Goal: Information Seeking & Learning: Learn about a topic

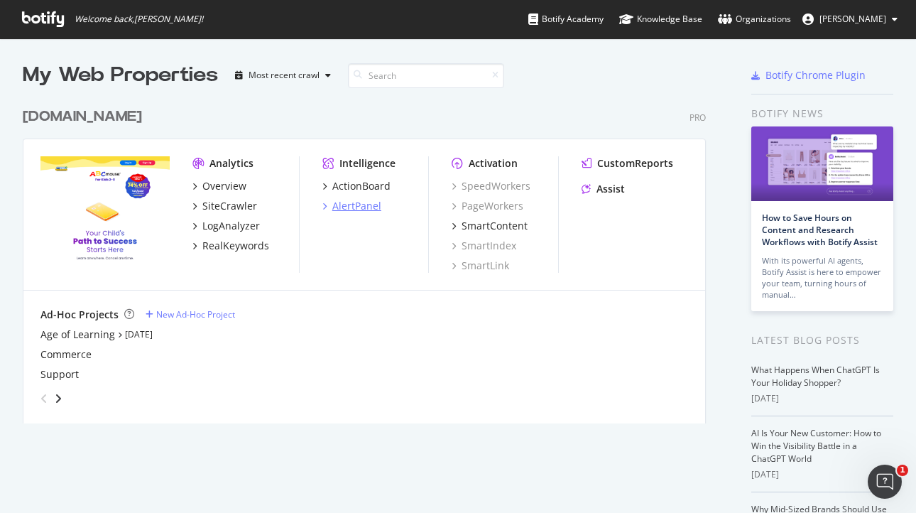
click at [365, 203] on div "AlertPanel" at bounding box center [356, 206] width 49 height 14
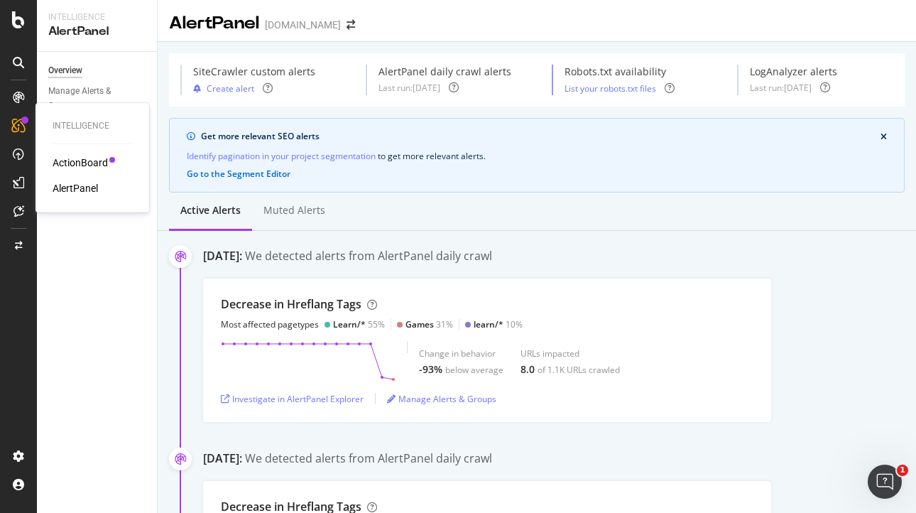
click at [68, 162] on div "ActionBoard" at bounding box center [80, 162] width 55 height 14
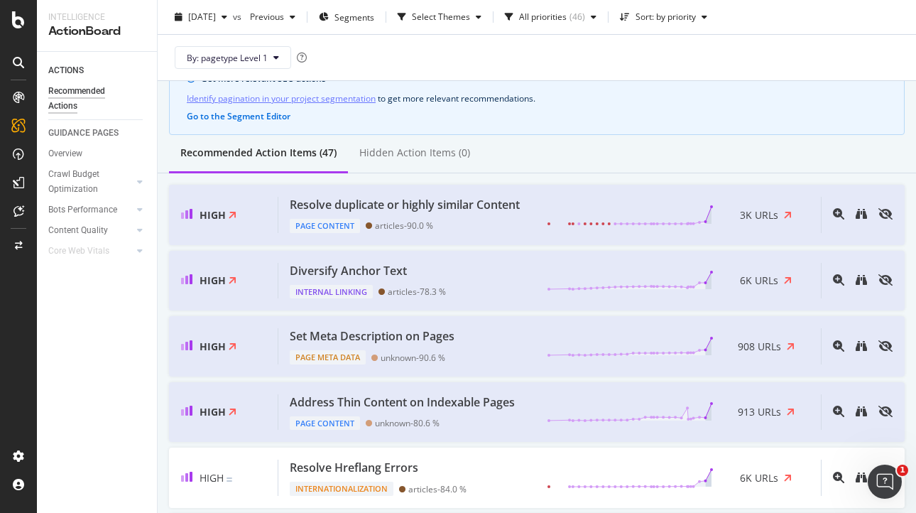
scroll to position [81, 0]
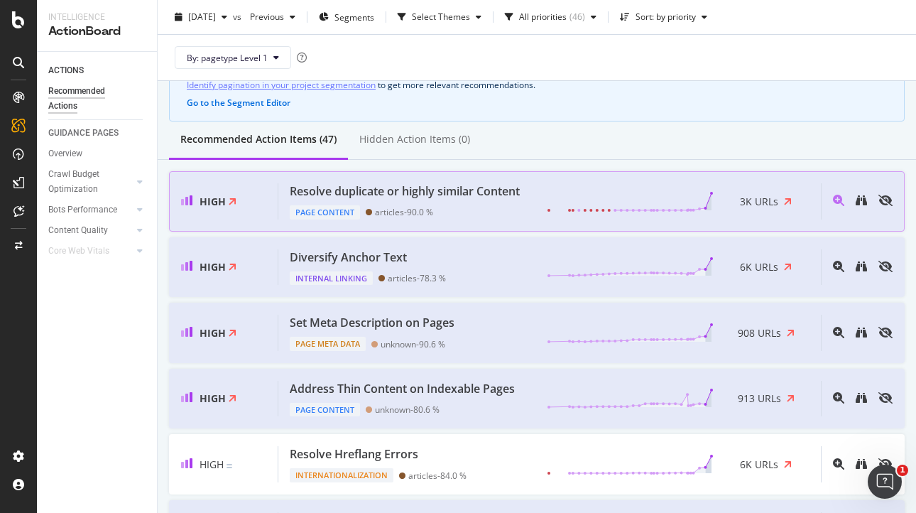
click at [441, 192] on div "Resolve duplicate or highly similar Content" at bounding box center [405, 191] width 230 height 16
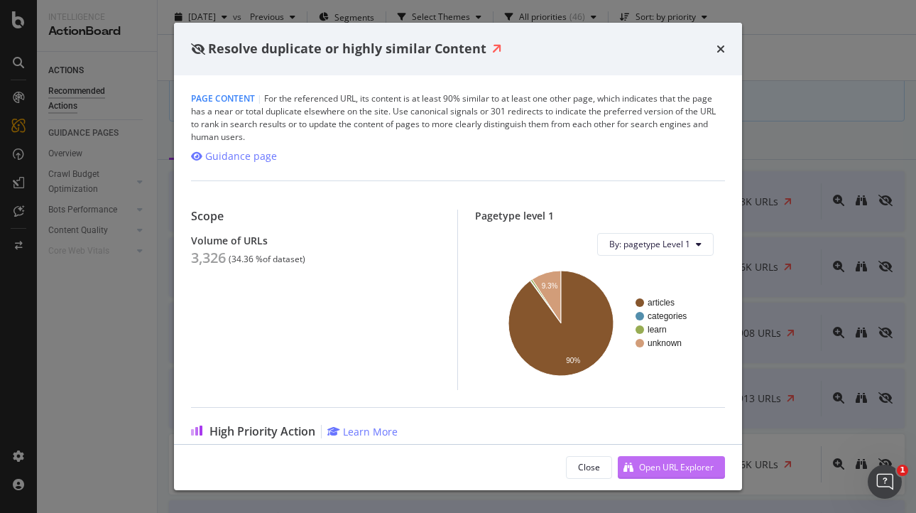
click at [683, 463] on div "Open URL Explorer" at bounding box center [676, 467] width 75 height 12
click at [720, 45] on icon "times" at bounding box center [720, 48] width 9 height 11
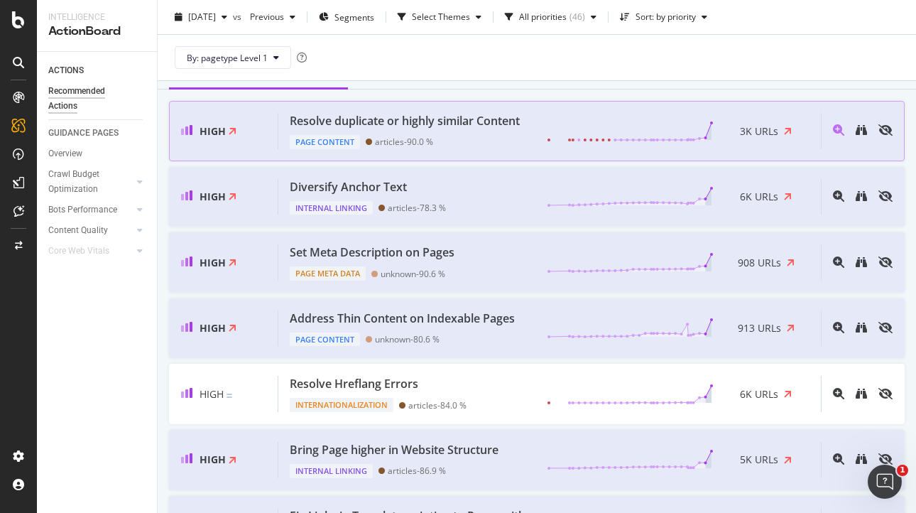
scroll to position [153, 0]
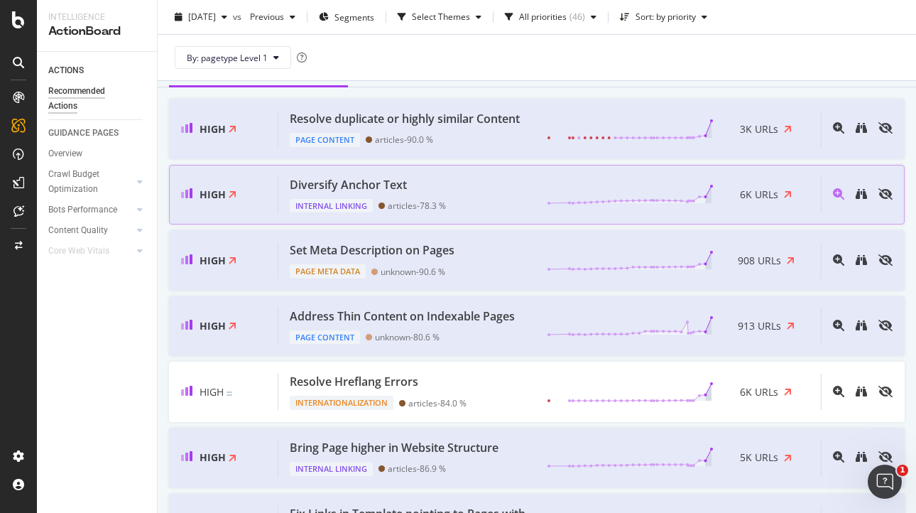
click at [342, 183] on div "Diversify Anchor Text" at bounding box center [348, 185] width 117 height 16
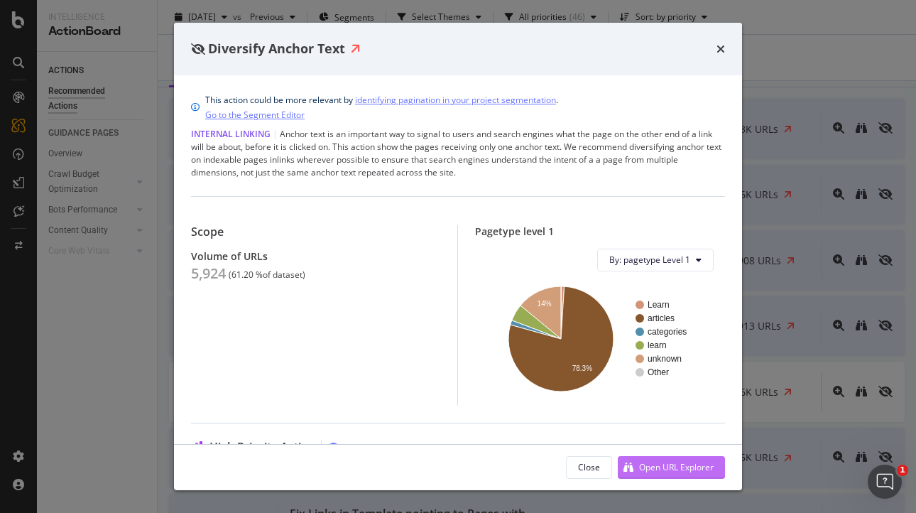
click at [679, 464] on div "Open URL Explorer" at bounding box center [676, 467] width 75 height 12
click at [720, 43] on icon "times" at bounding box center [720, 48] width 9 height 11
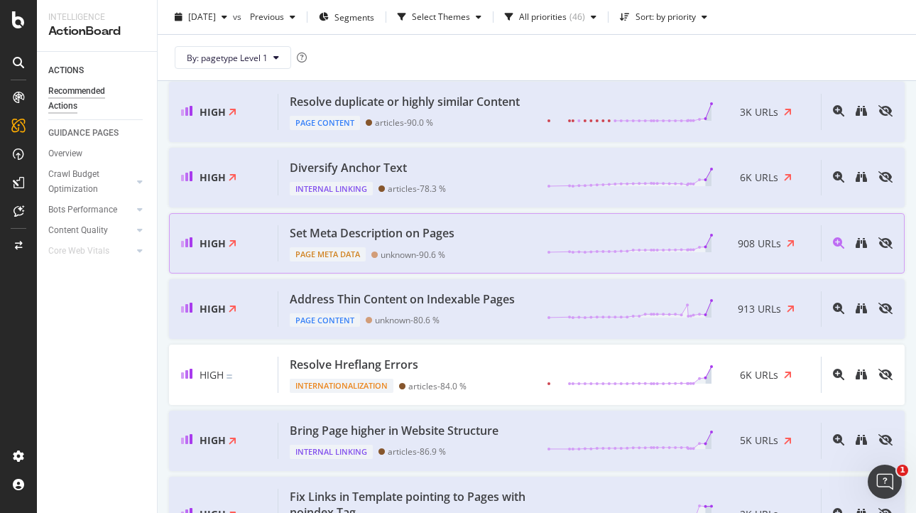
scroll to position [180, 0]
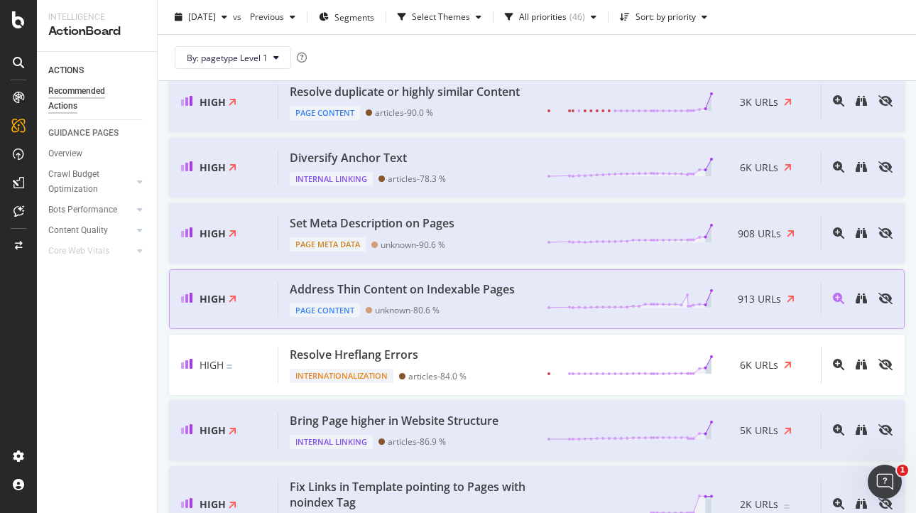
click at [361, 287] on div "Address Thin Content on Indexable Pages" at bounding box center [402, 289] width 225 height 16
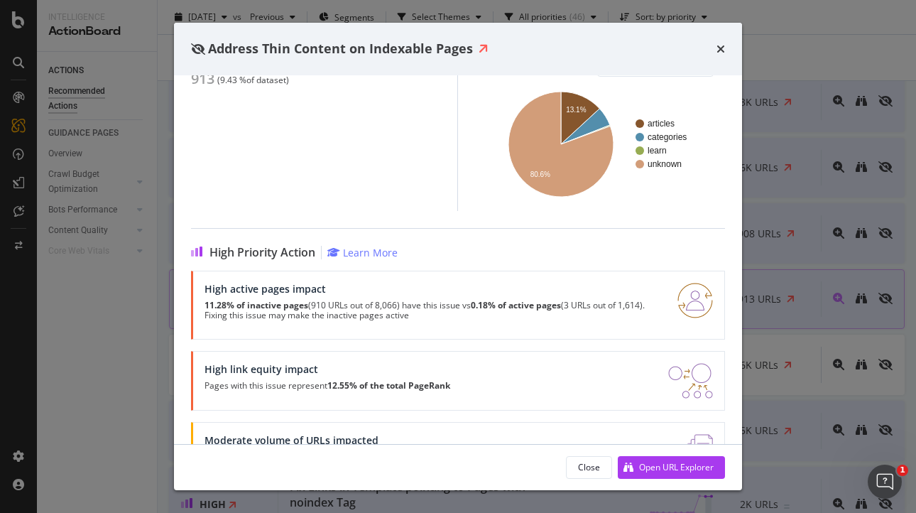
scroll to position [214, 0]
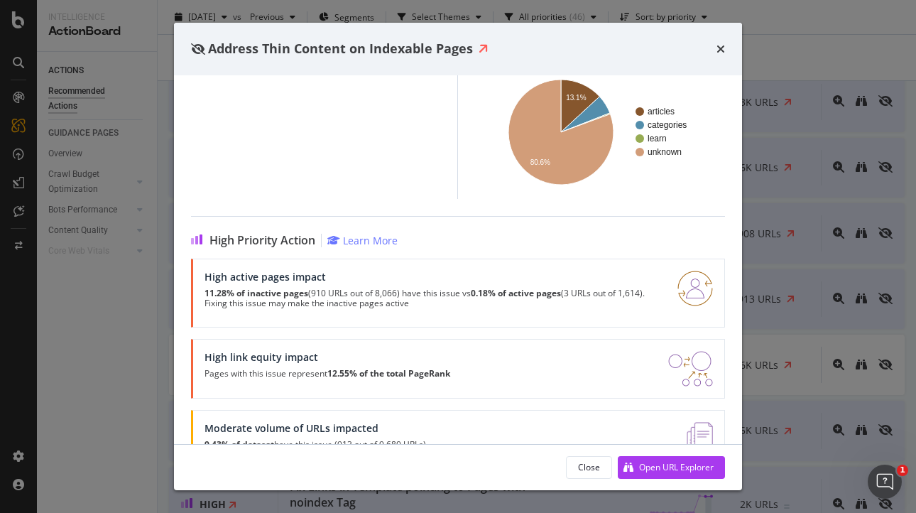
click at [358, 290] on p "11.28% of inactive pages (910 URLs out of 8,066) have this issue vs 0.18% of ac…" at bounding box center [432, 298] width 456 height 20
click at [659, 465] on div "Open URL Explorer" at bounding box center [676, 467] width 75 height 12
click at [723, 46] on icon "times" at bounding box center [720, 48] width 9 height 11
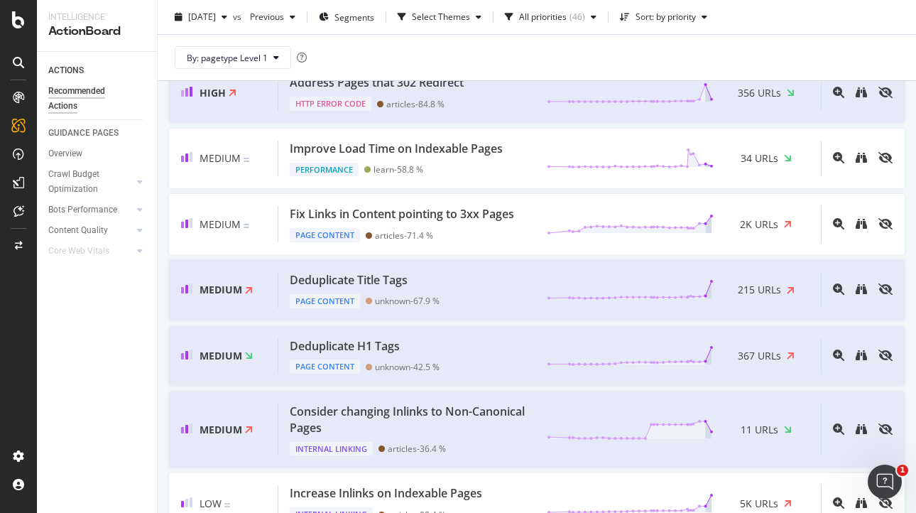
scroll to position [1175, 0]
click at [358, 345] on div "Deduplicate H1 Tags" at bounding box center [345, 345] width 110 height 16
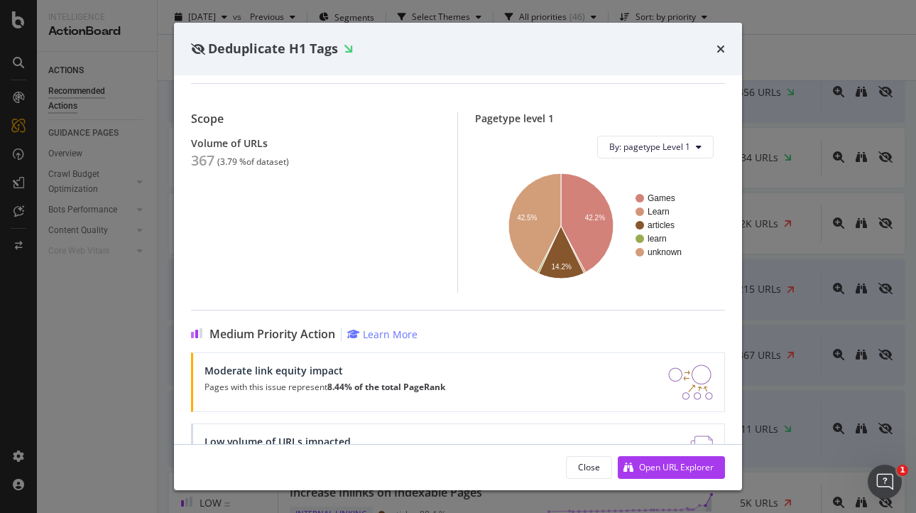
scroll to position [175, 0]
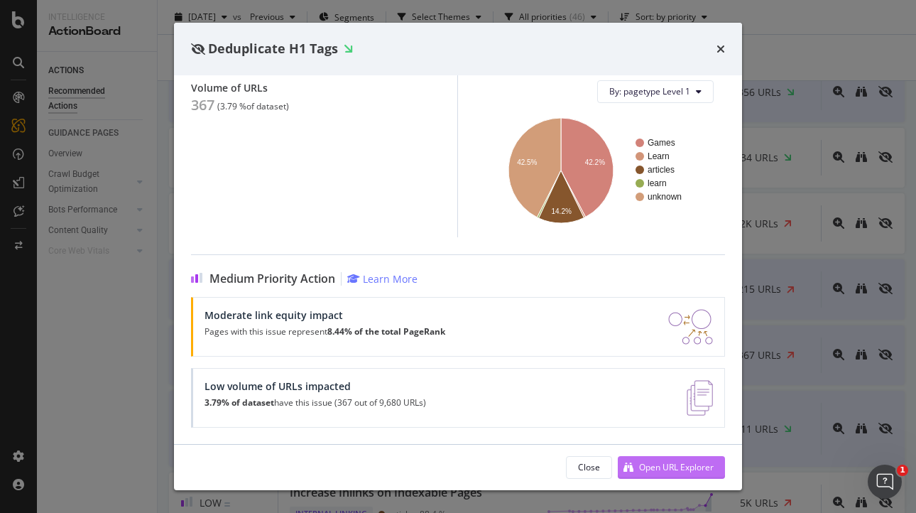
click at [664, 465] on div "Open URL Explorer" at bounding box center [676, 467] width 75 height 12
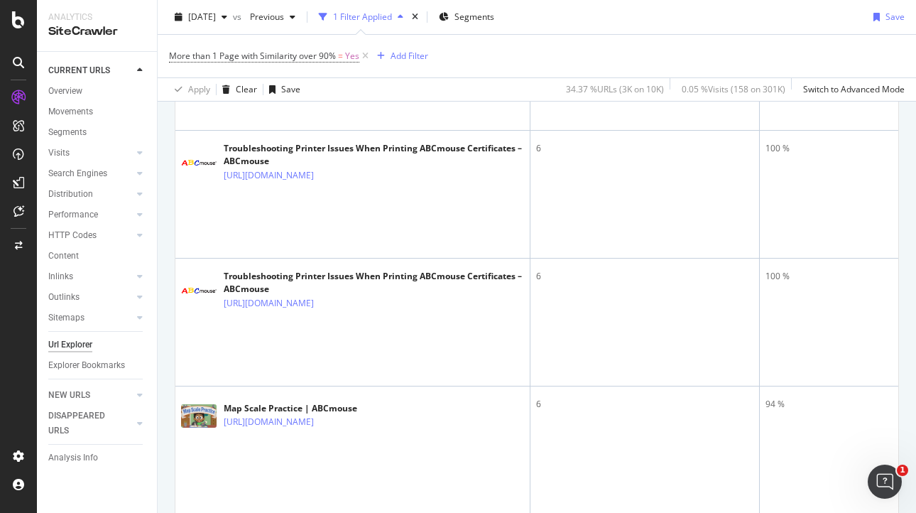
scroll to position [4853, 0]
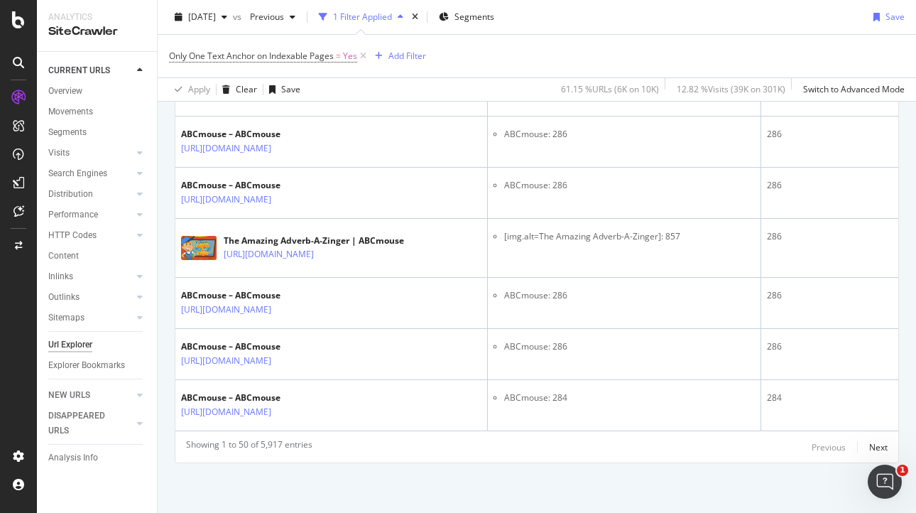
scroll to position [3232, 0]
click at [878, 445] on div "Next" at bounding box center [878, 447] width 18 height 12
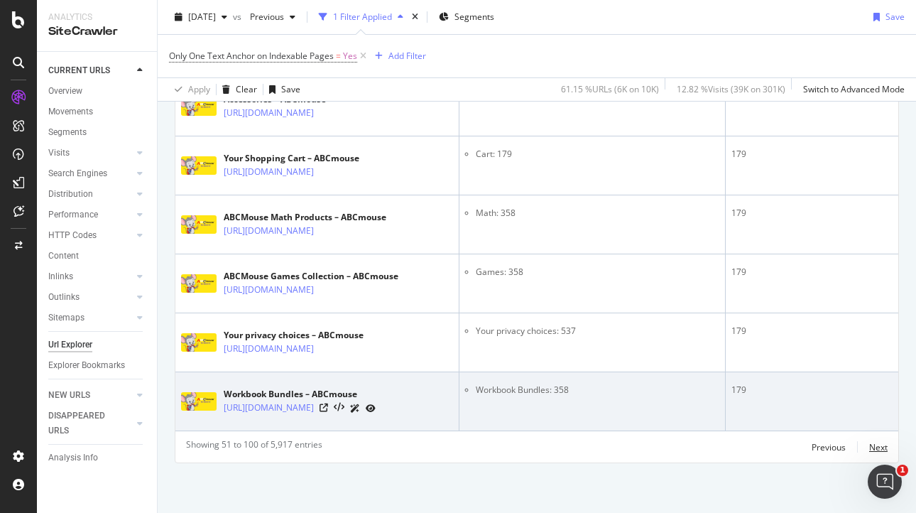
scroll to position [3273, 0]
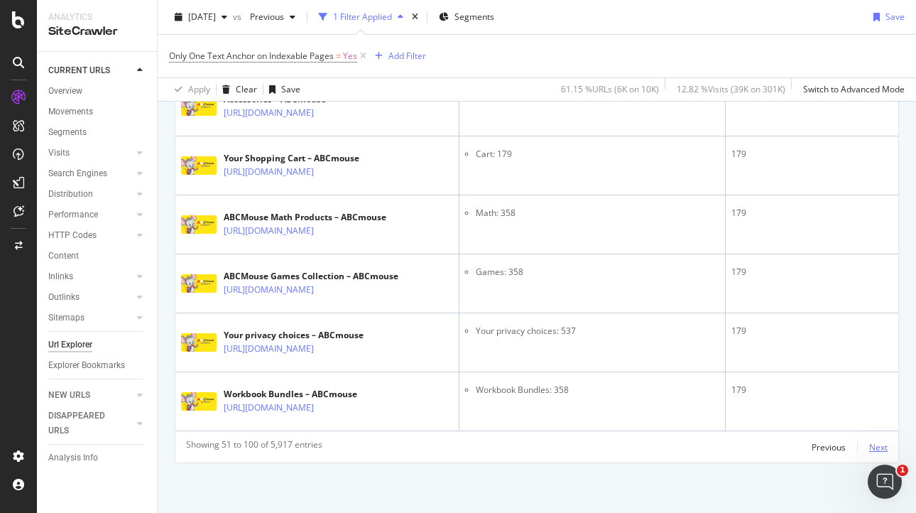
click at [872, 444] on div "Next" at bounding box center [878, 447] width 18 height 12
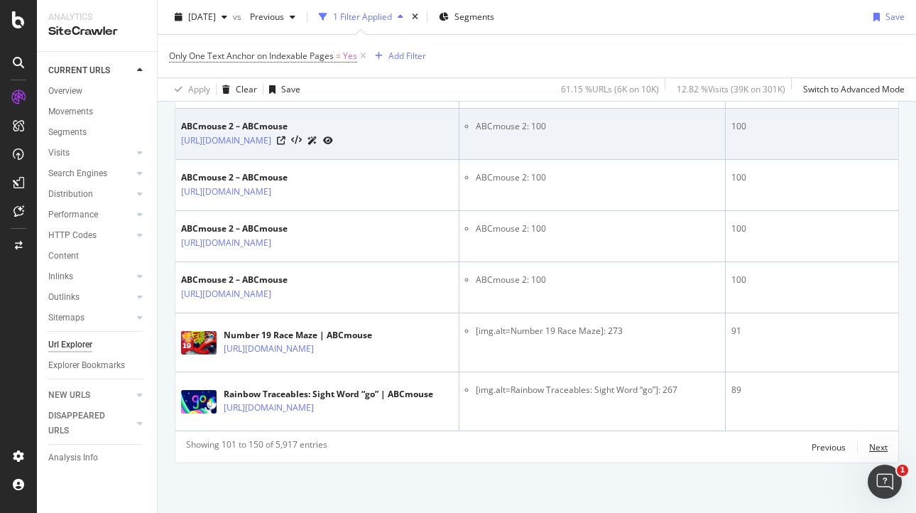
scroll to position [3307, 0]
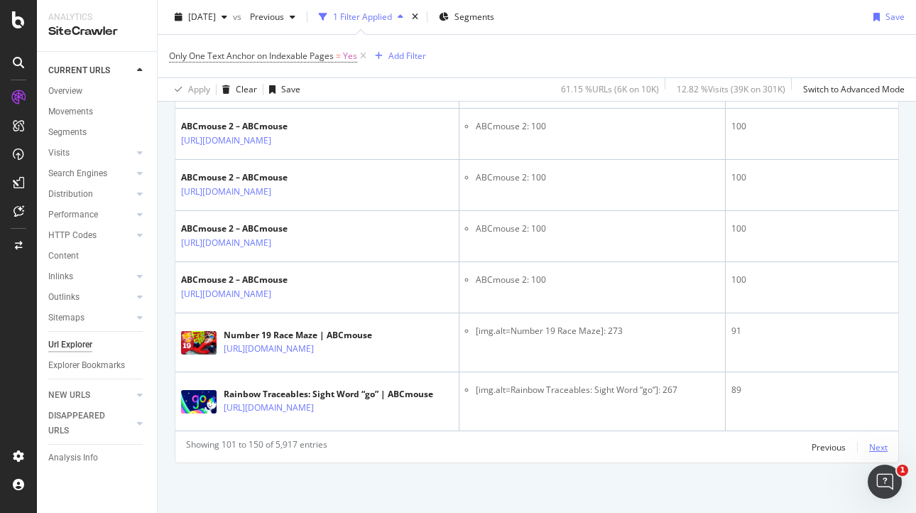
click at [873, 446] on div "Next" at bounding box center [878, 447] width 18 height 12
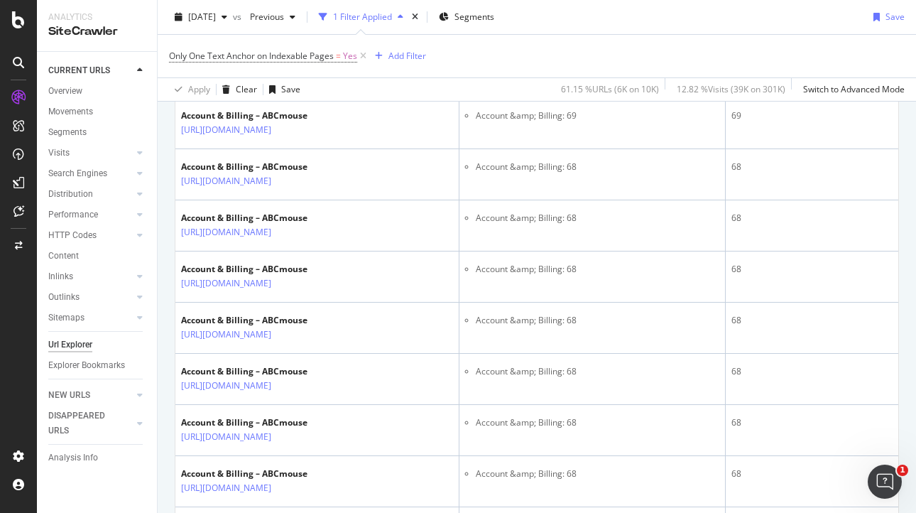
scroll to position [1100, 0]
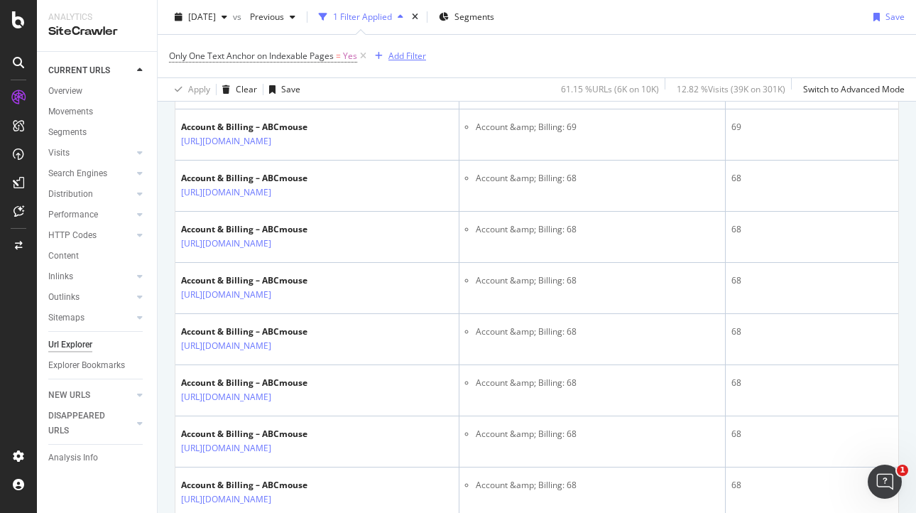
click at [402, 58] on div "Add Filter" at bounding box center [407, 56] width 38 height 12
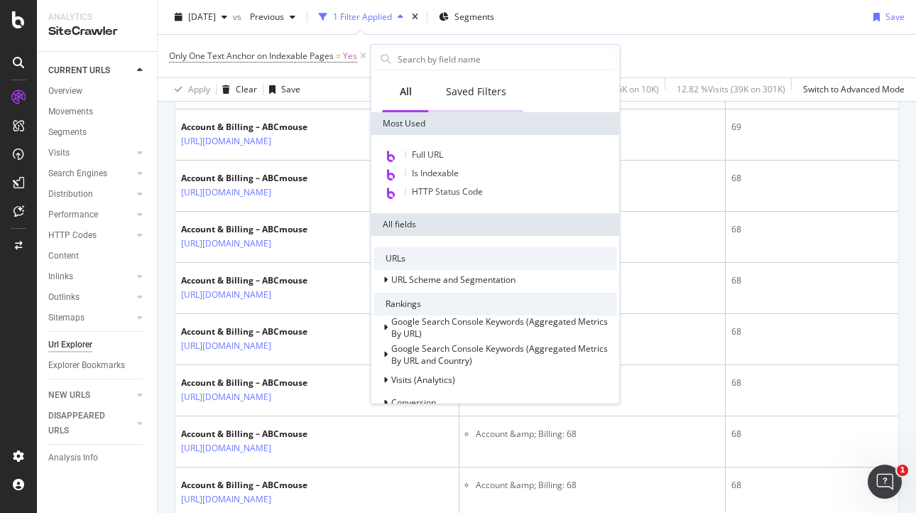
click at [454, 91] on div "Saved Filters" at bounding box center [476, 91] width 60 height 14
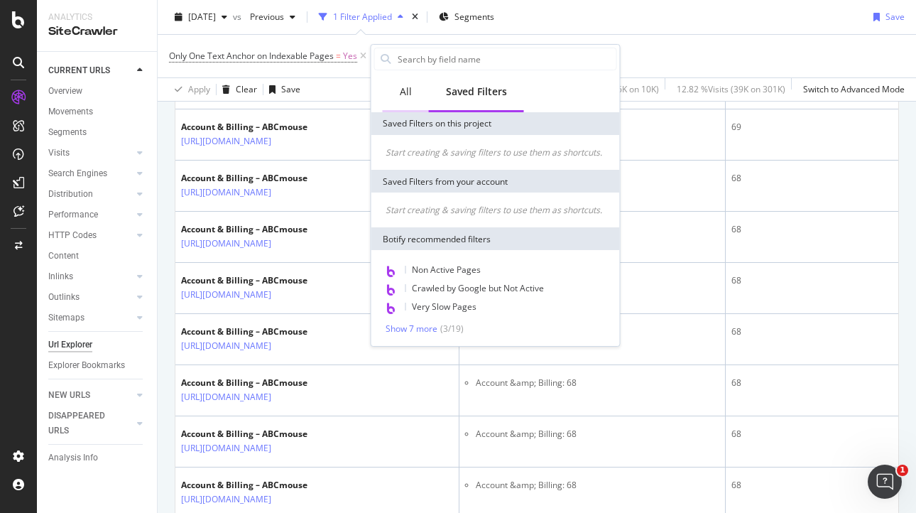
click at [408, 92] on div "All" at bounding box center [406, 91] width 12 height 14
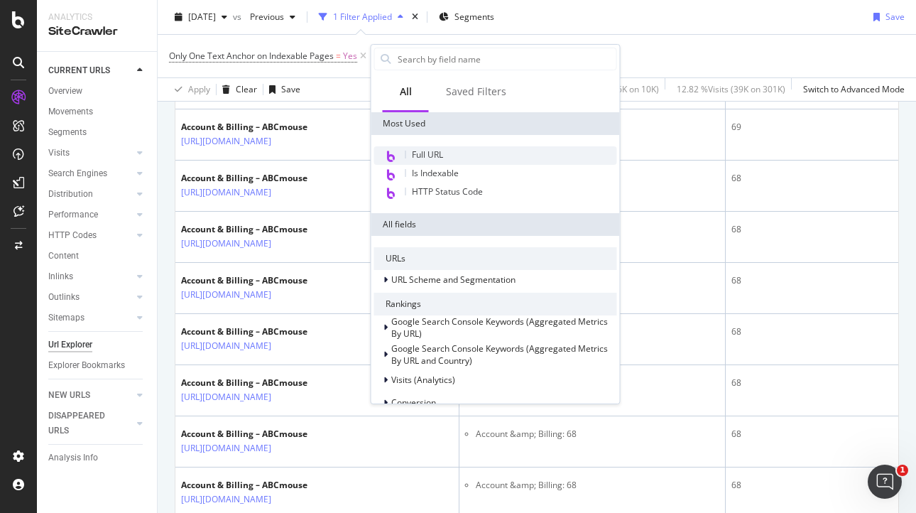
click at [420, 152] on span "Full URL" at bounding box center [427, 154] width 31 height 12
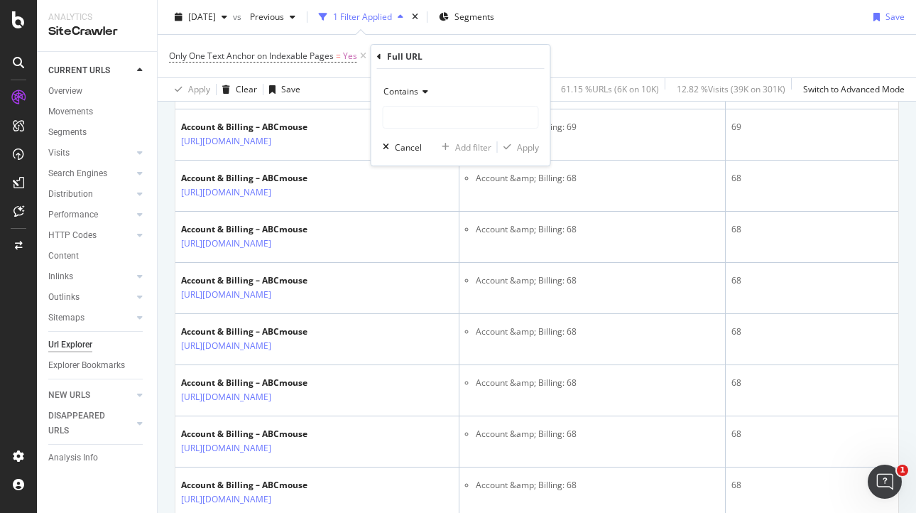
click at [424, 93] on icon at bounding box center [423, 91] width 10 height 9
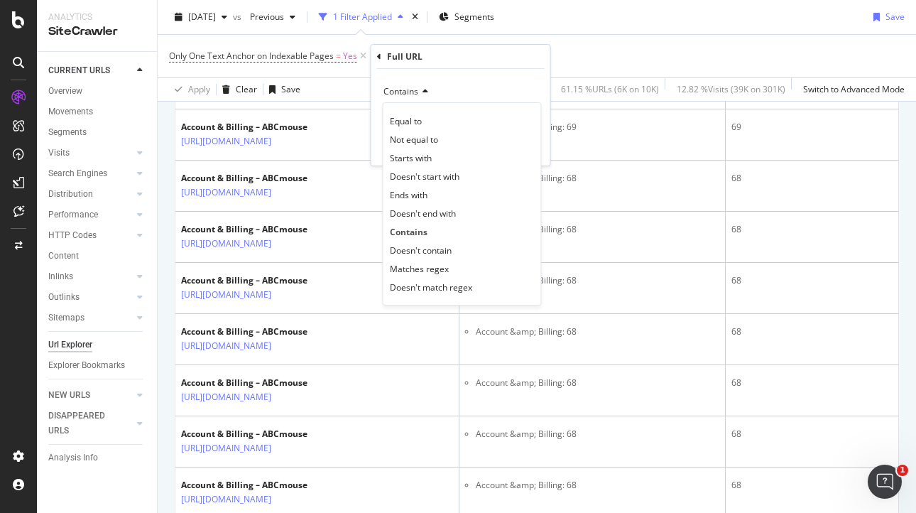
click at [424, 93] on icon at bounding box center [423, 91] width 10 height 9
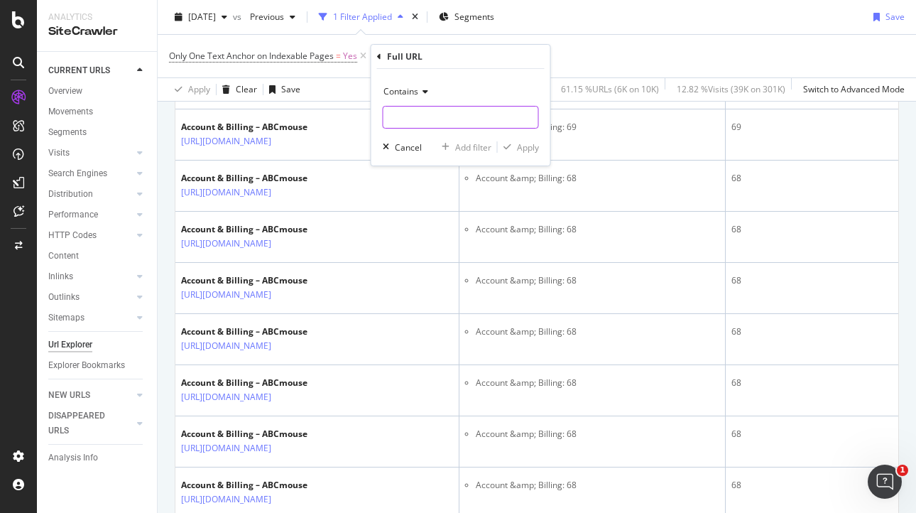
click at [410, 116] on input "text" at bounding box center [460, 117] width 155 height 23
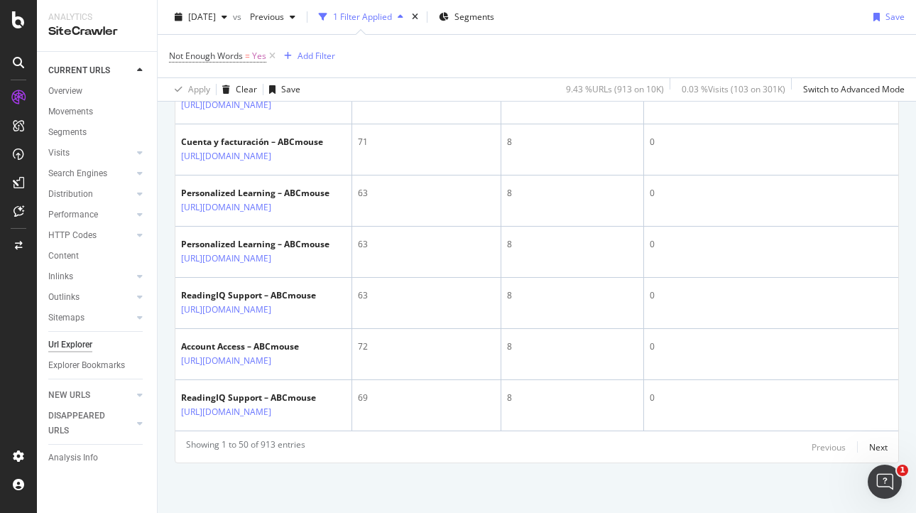
scroll to position [3064, 0]
click at [879, 444] on div "Next" at bounding box center [878, 447] width 18 height 12
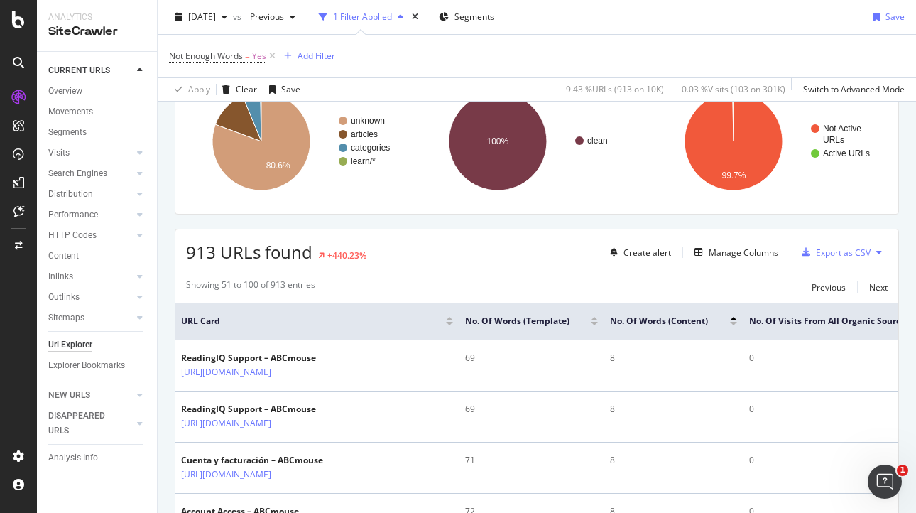
scroll to position [0, 0]
